Goal: Obtain resource: Download file/media

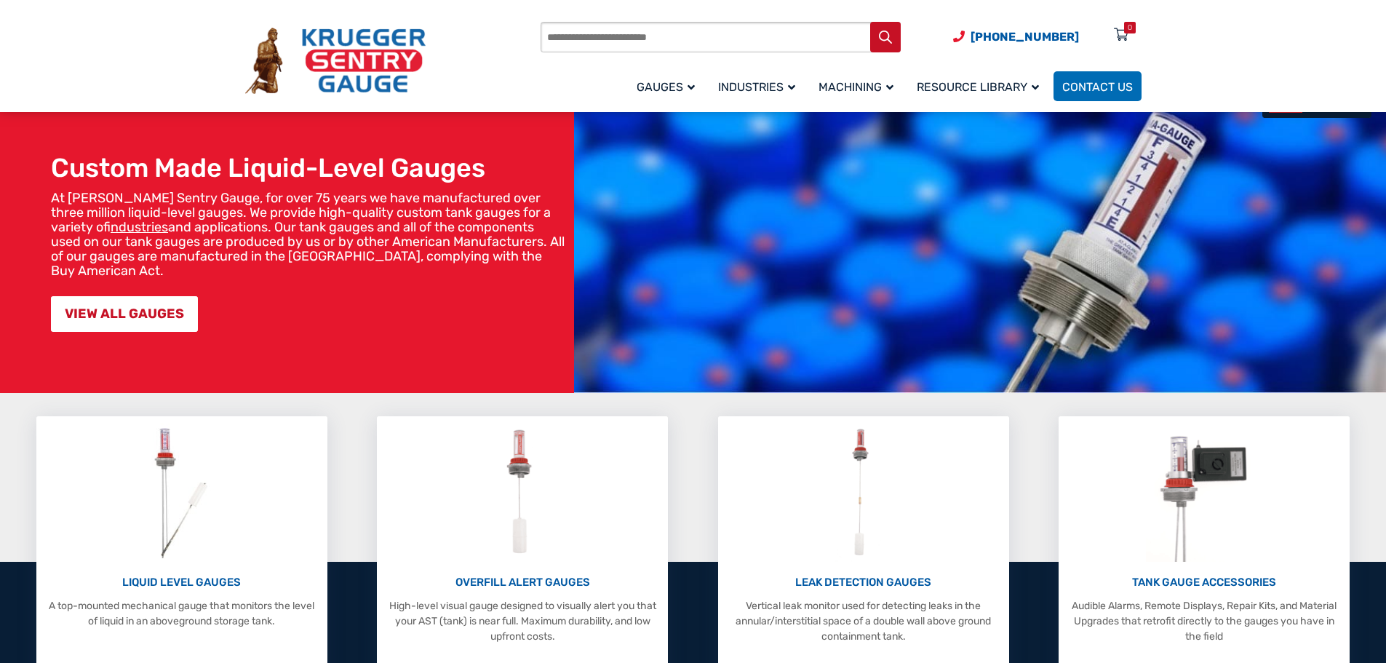
scroll to position [218, 0]
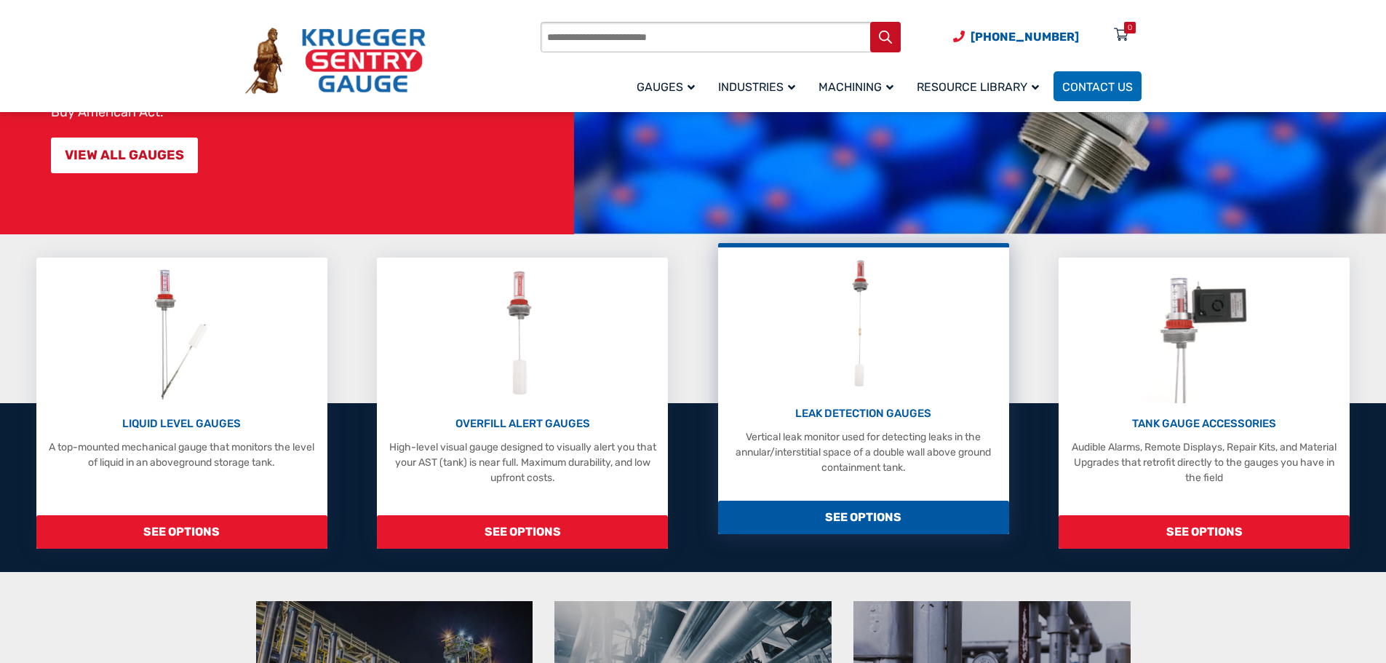
click at [878, 510] on span "SEE OPTIONS" at bounding box center [863, 517] width 291 height 33
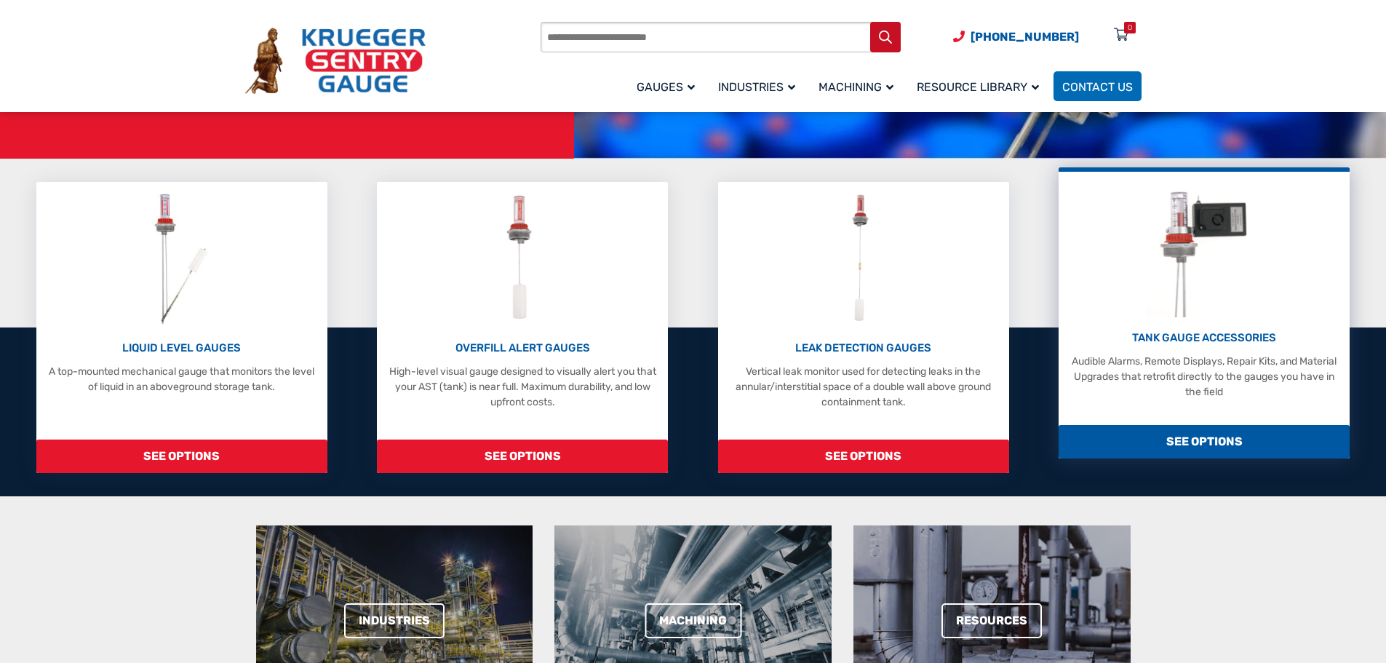
scroll to position [291, 0]
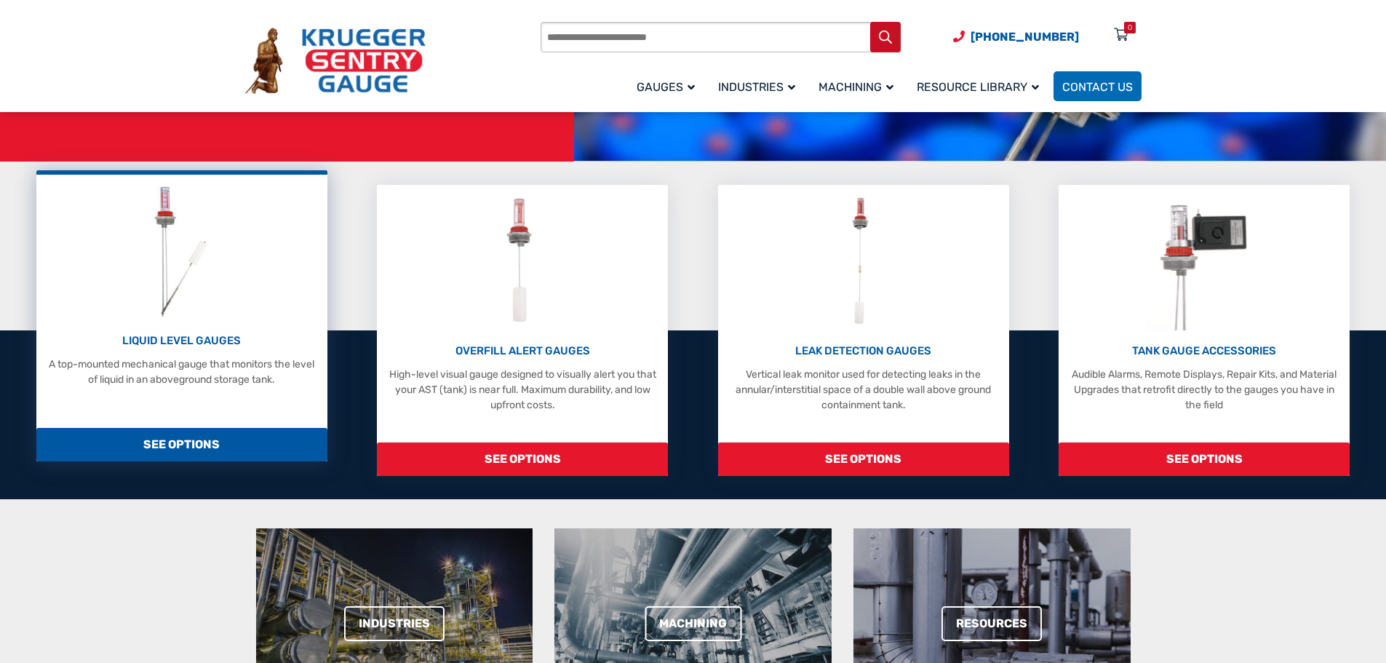
click at [223, 439] on span "SEE OPTIONS" at bounding box center [181, 444] width 291 height 33
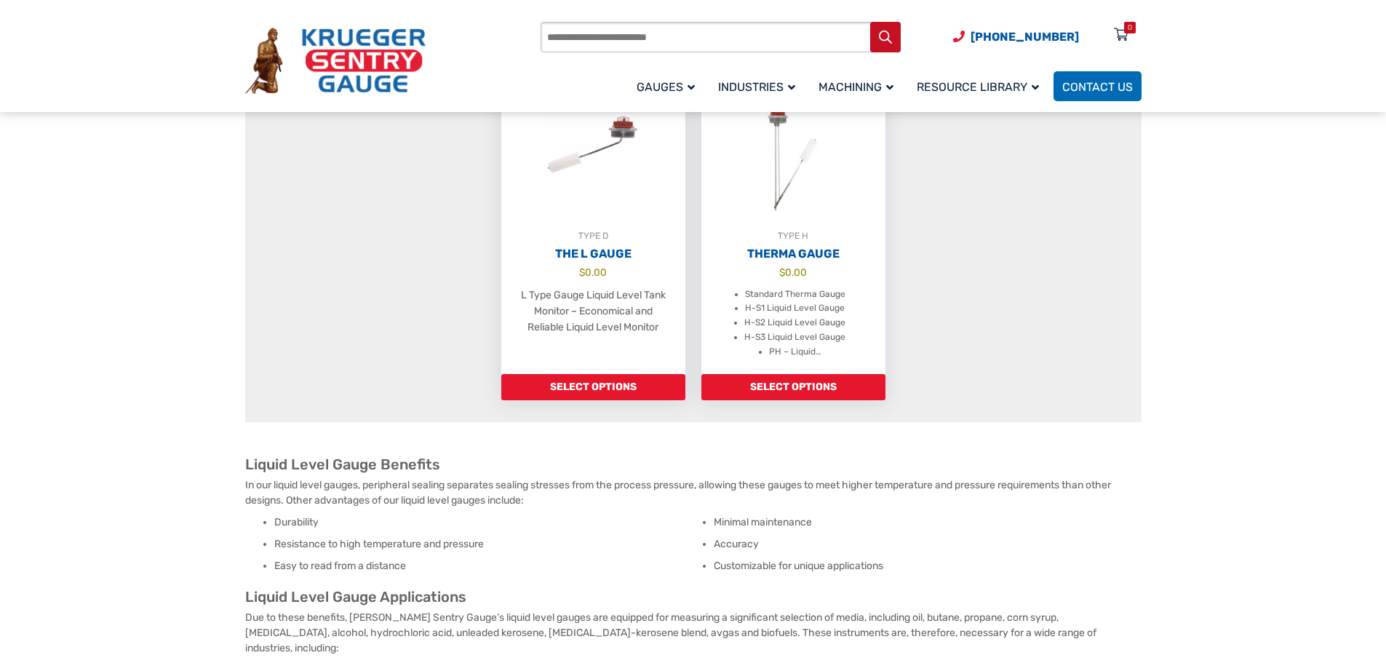
scroll to position [1237, 0]
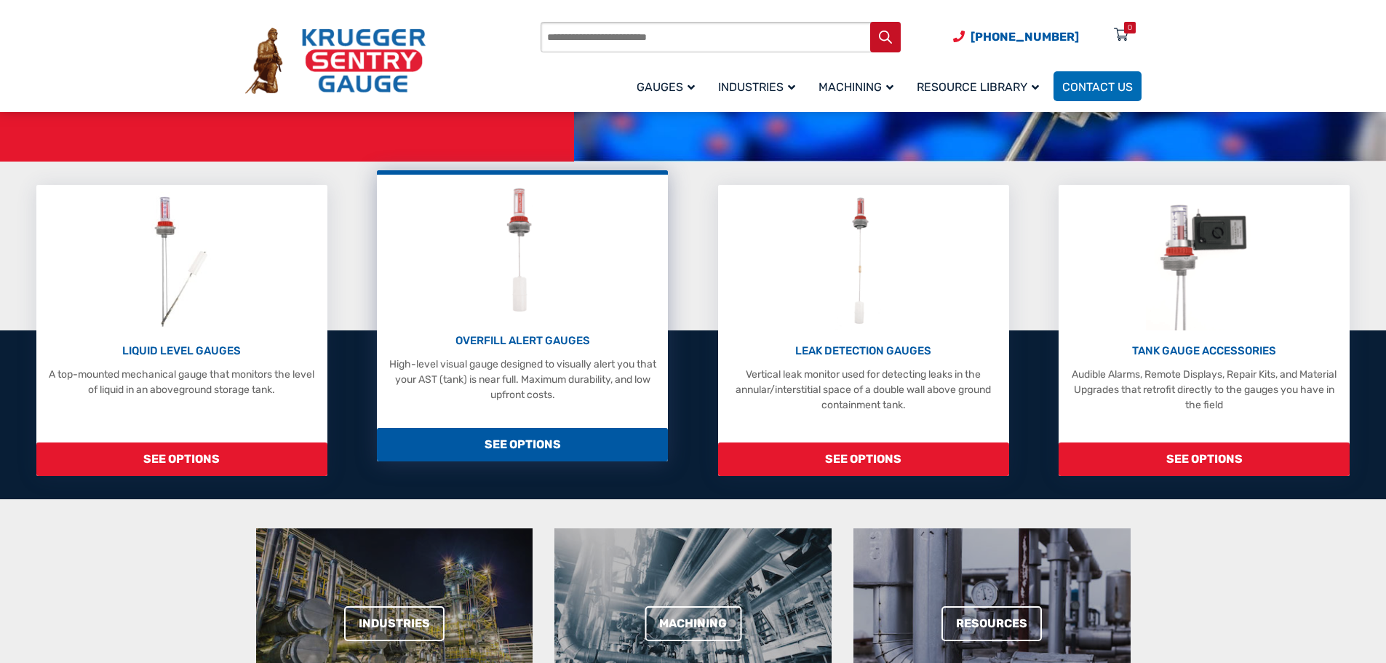
click at [557, 430] on span "SEE OPTIONS" at bounding box center [522, 444] width 291 height 33
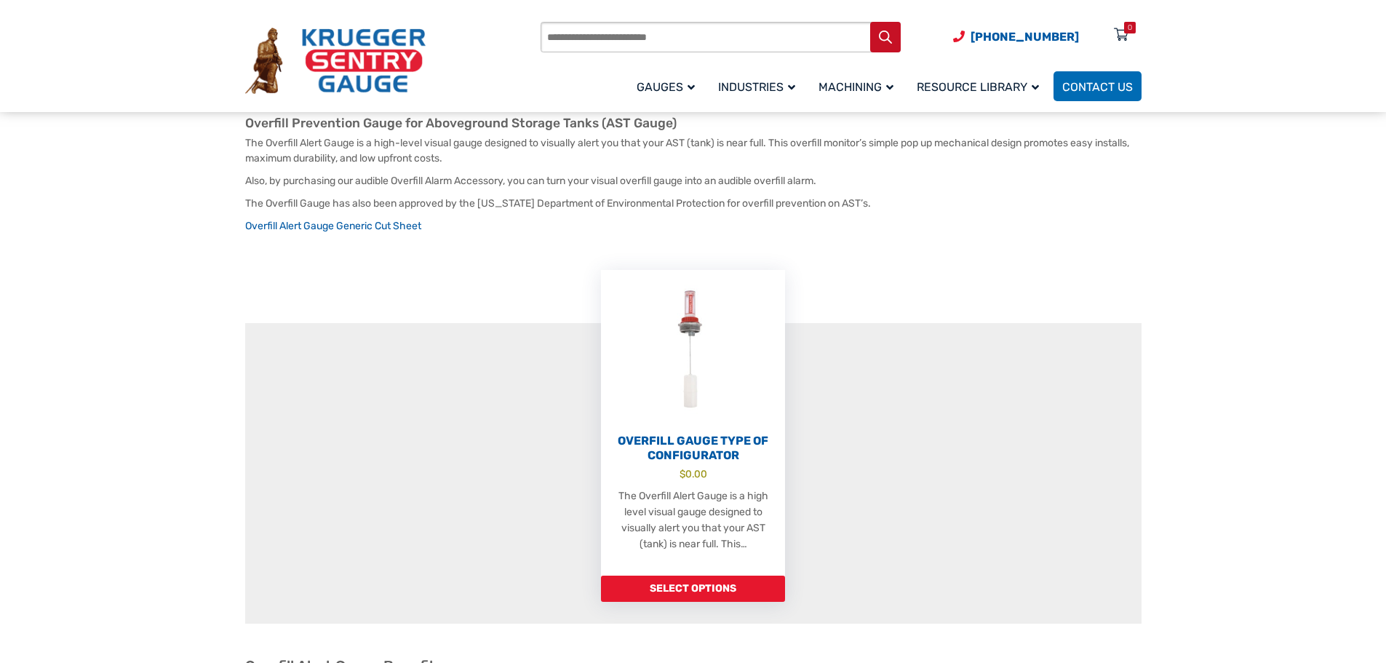
scroll to position [291, 0]
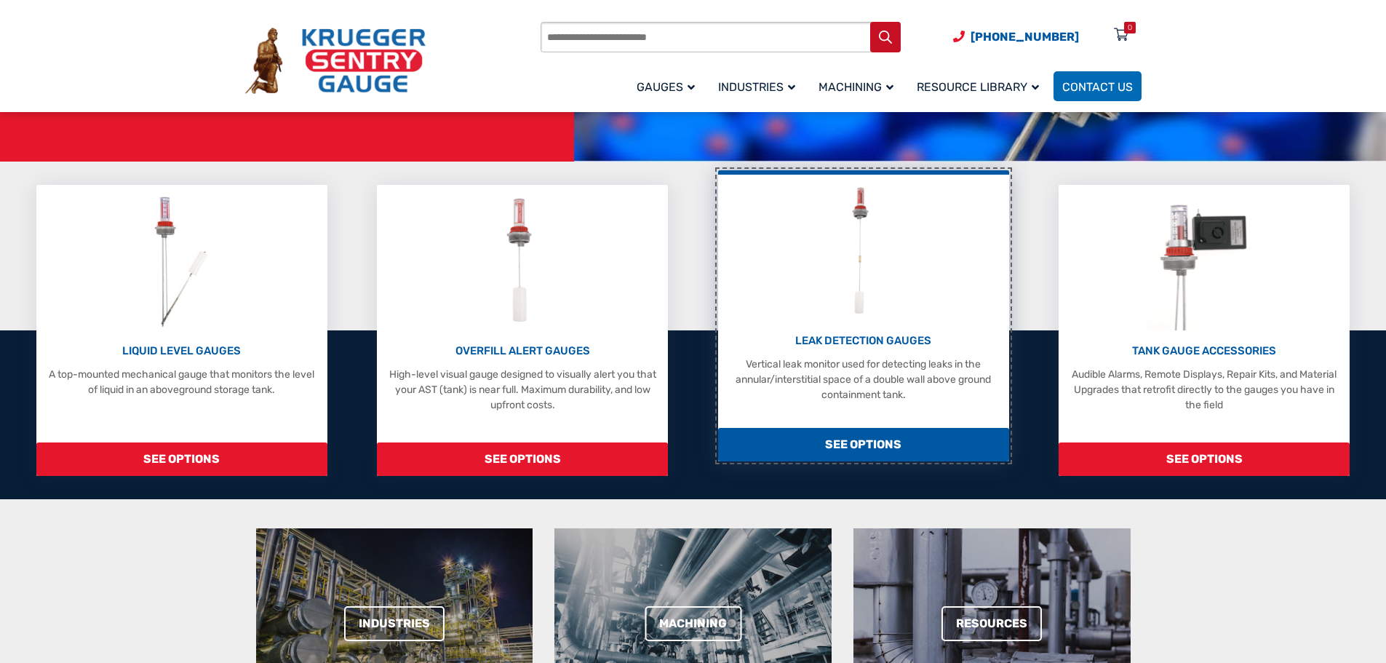
click at [932, 418] on div "LEAK DETECTION GAUGES Vertical leak monitor used for detecting leaks in the ann…" at bounding box center [863, 315] width 291 height 291
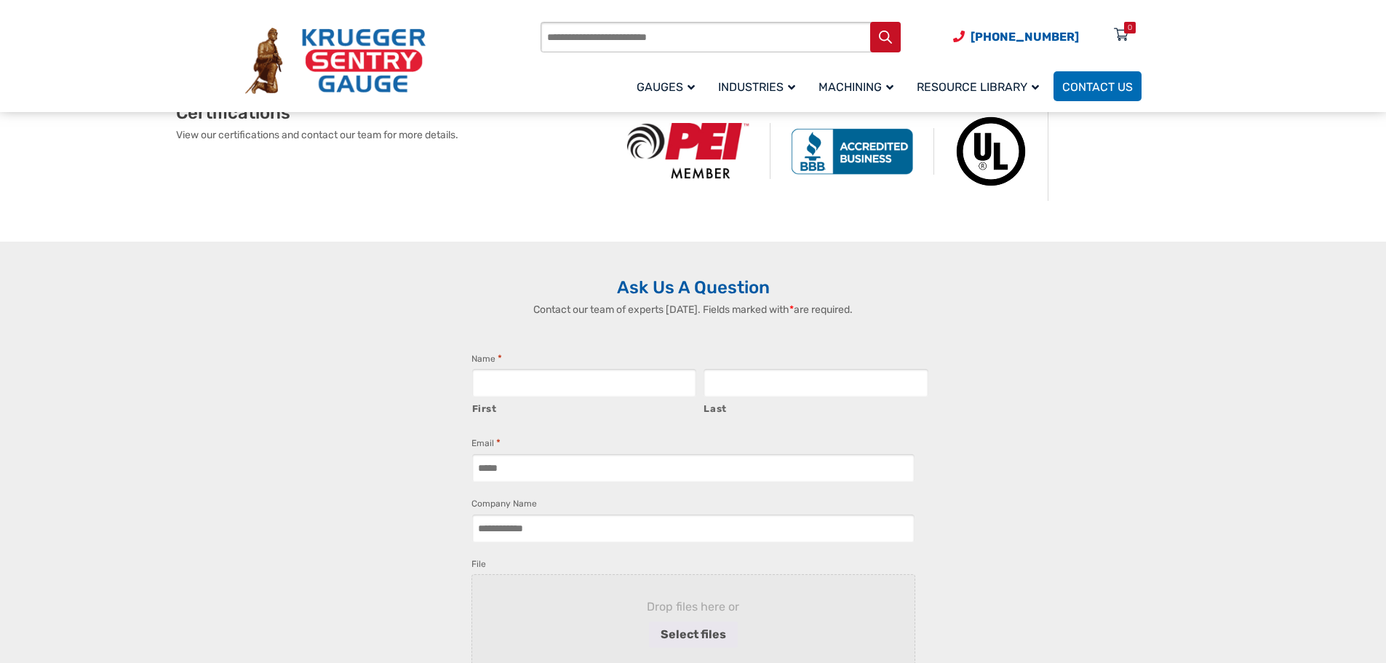
scroll to position [1965, 0]
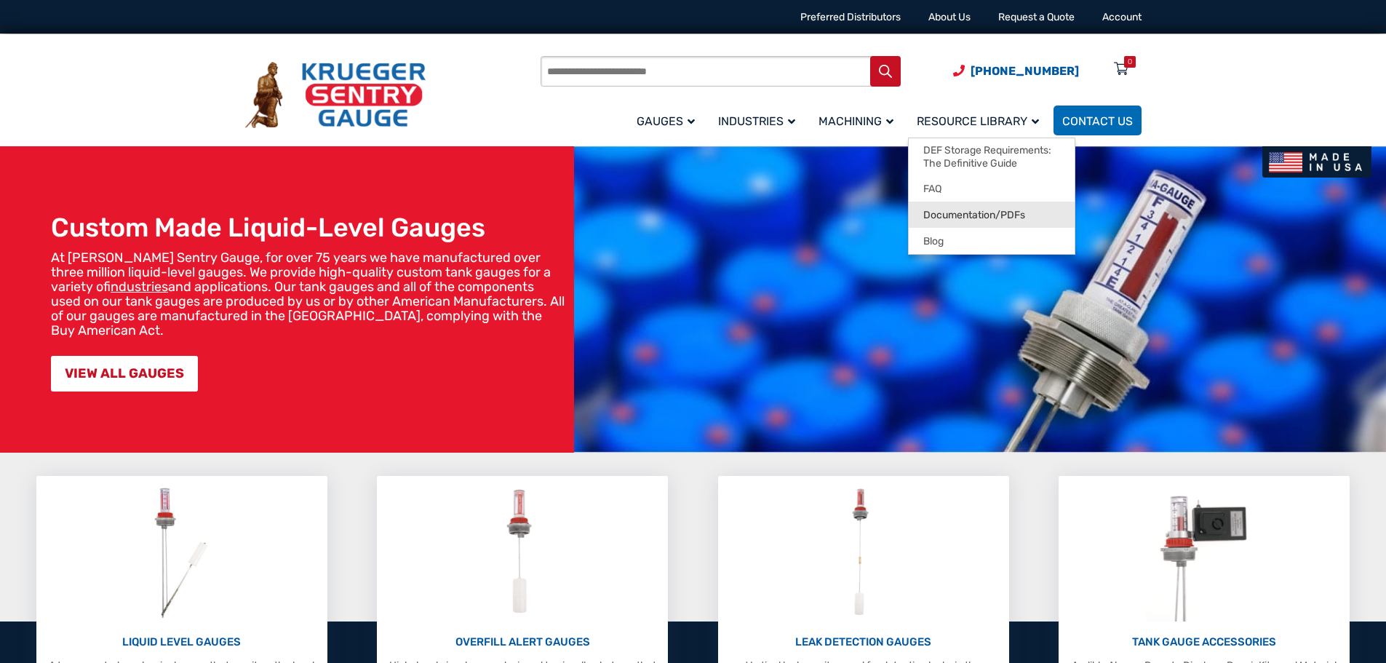
click at [1011, 214] on span "Documentation/PDFs" at bounding box center [974, 215] width 102 height 13
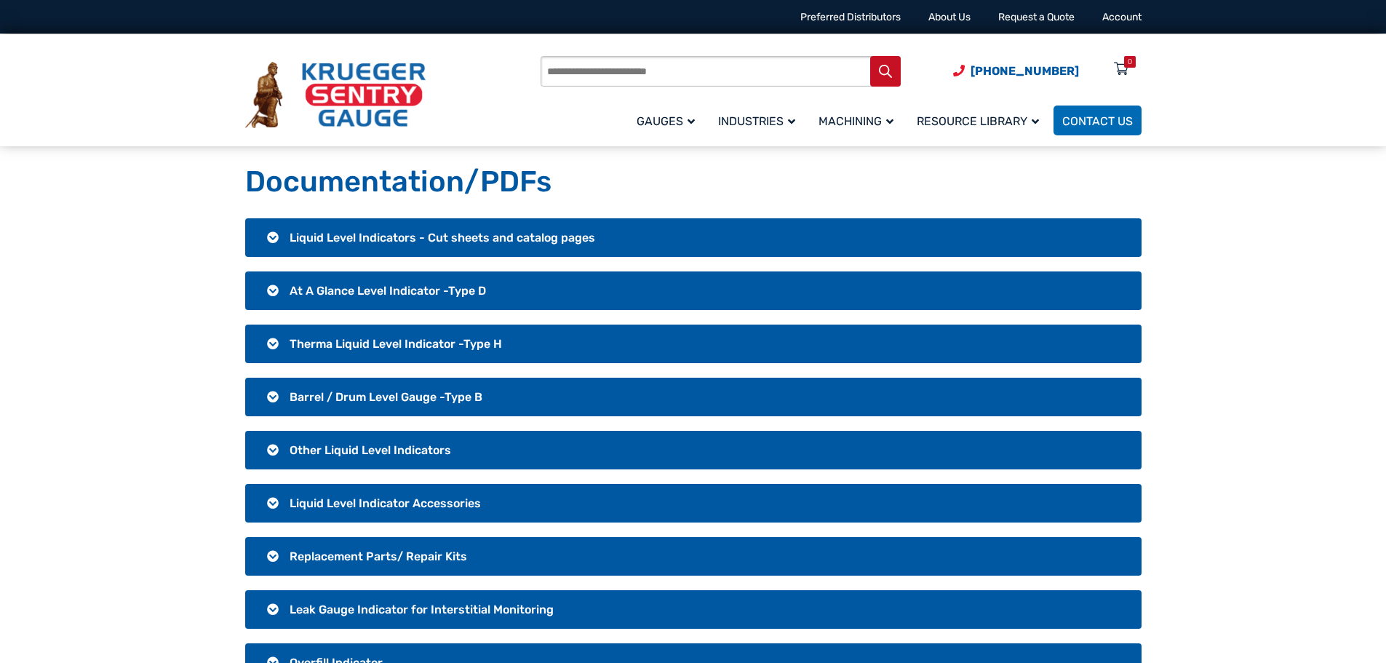
click at [572, 244] on h3 "Liquid Level Indicators - Cut sheets and catalog pages" at bounding box center [693, 237] width 896 height 39
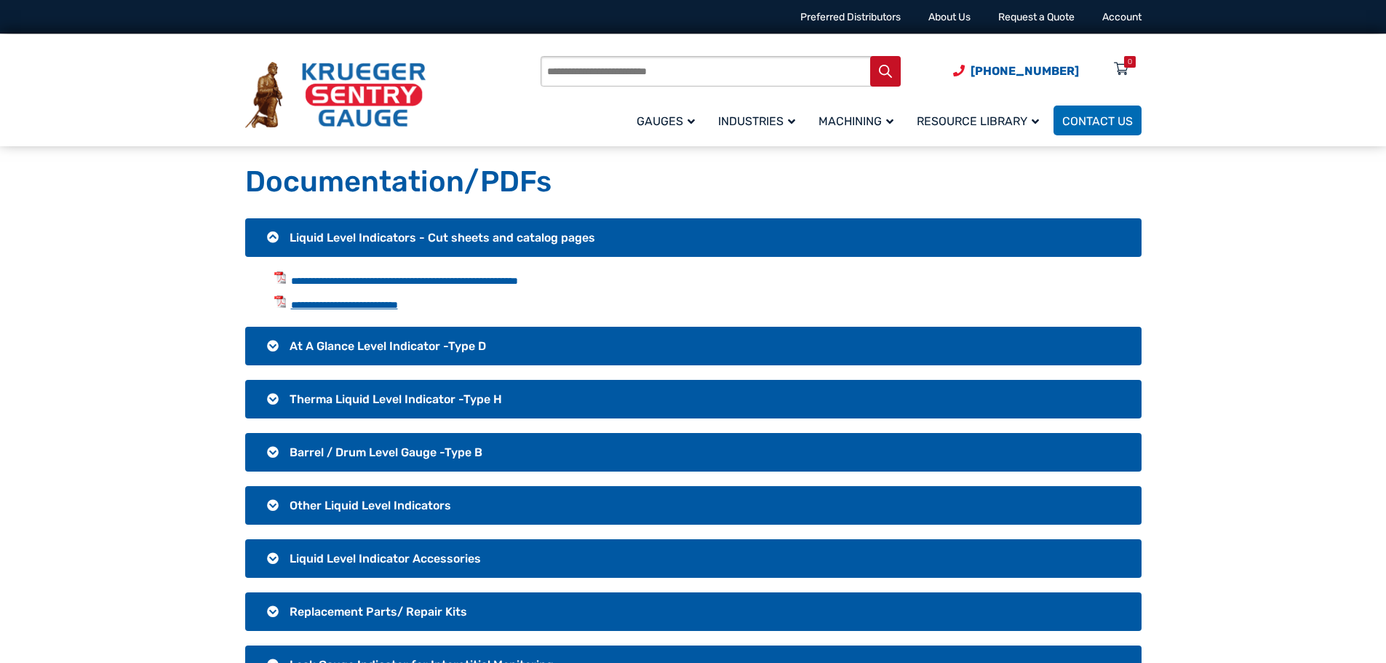
click at [393, 306] on link "**********" at bounding box center [344, 305] width 107 height 10
